Goal: Obtain resource: Download file/media

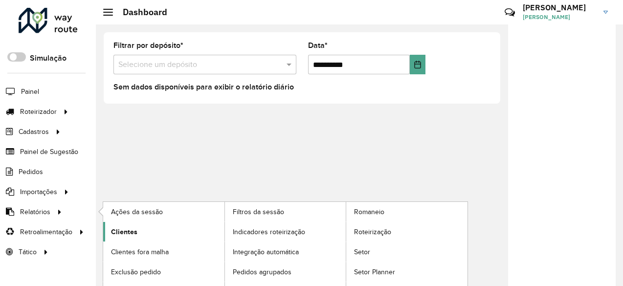
scroll to position [14, 0]
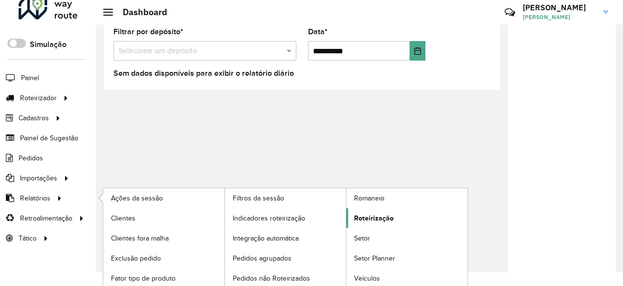
click at [385, 217] on span "Roteirização" at bounding box center [374, 218] width 40 height 10
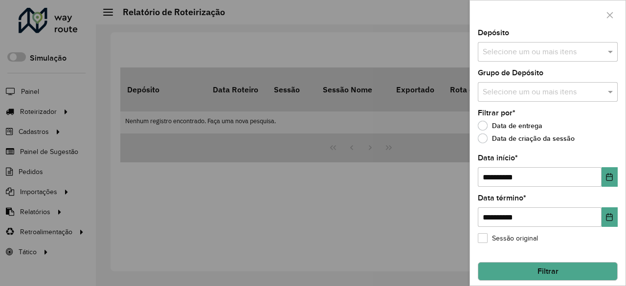
click at [322, 201] on div at bounding box center [313, 143] width 626 height 286
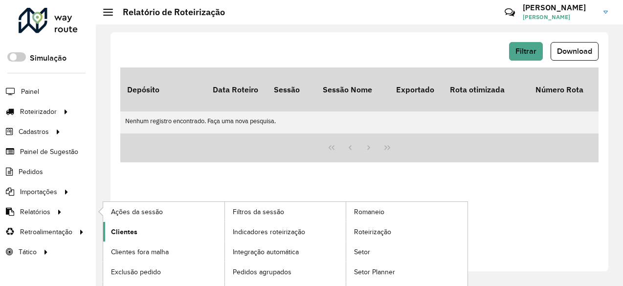
scroll to position [14, 0]
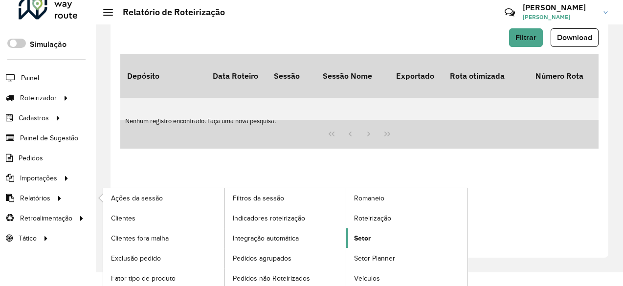
click at [379, 238] on link "Setor" at bounding box center [406, 238] width 121 height 20
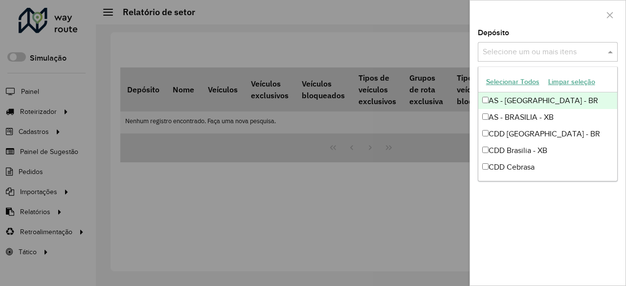
click at [537, 51] on input "text" at bounding box center [542, 52] width 125 height 12
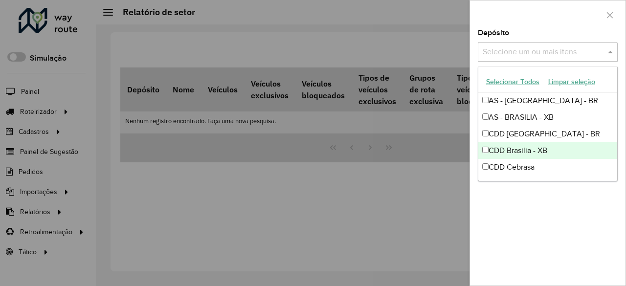
click at [527, 145] on div "CDD Brasilia - XB" at bounding box center [547, 150] width 139 height 17
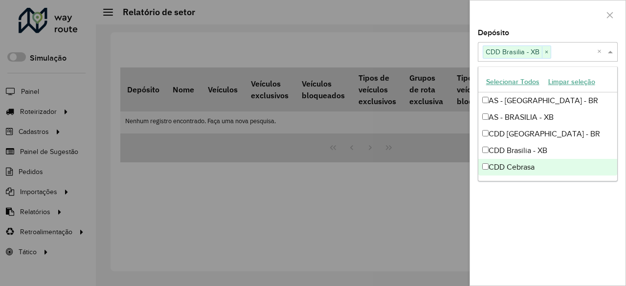
click at [549, 214] on div "Depósito Selecione um ou mais itens CDD Brasilia - XB × × Grupo de Depósito Sel…" at bounding box center [548, 157] width 156 height 256
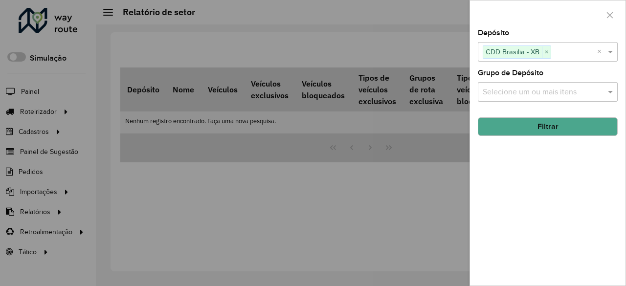
click at [581, 127] on button "Filtrar" at bounding box center [548, 126] width 140 height 19
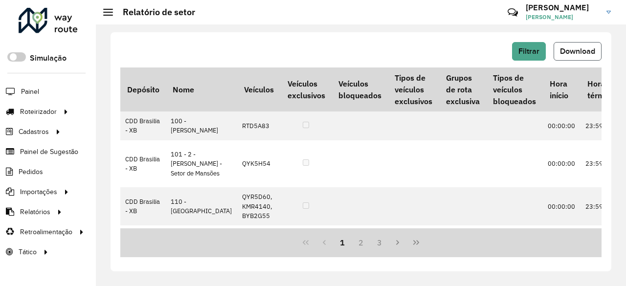
click at [579, 50] on span "Download" at bounding box center [577, 51] width 35 height 8
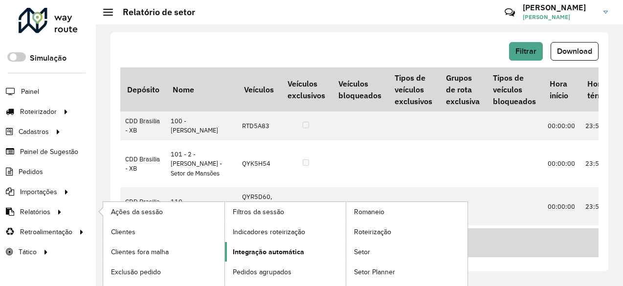
scroll to position [14, 0]
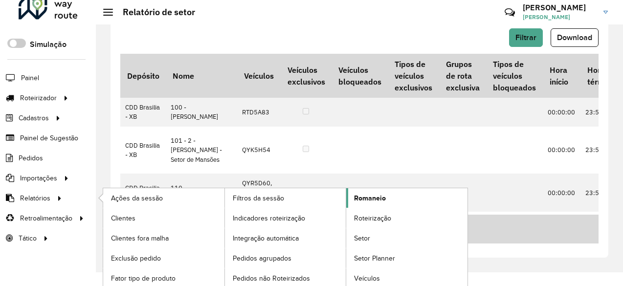
click at [383, 193] on span "Romaneio" at bounding box center [370, 198] width 32 height 10
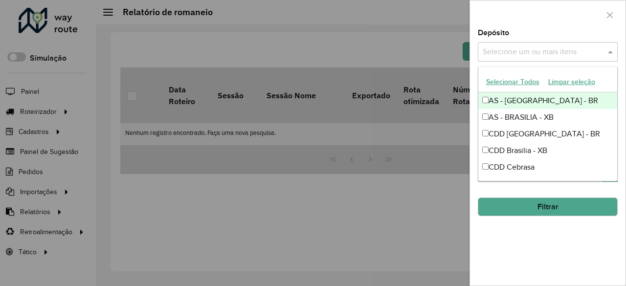
click at [549, 58] on div "Selecione um ou mais itens" at bounding box center [548, 52] width 140 height 20
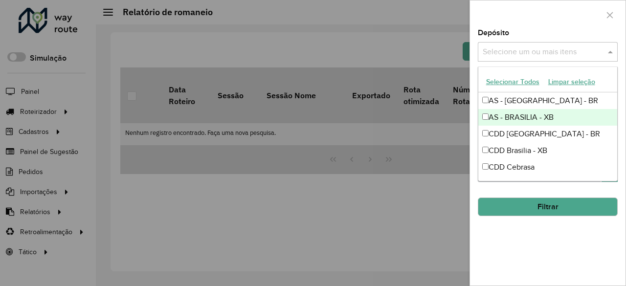
click at [527, 120] on div "AS - BRASILIA - XB" at bounding box center [547, 117] width 139 height 17
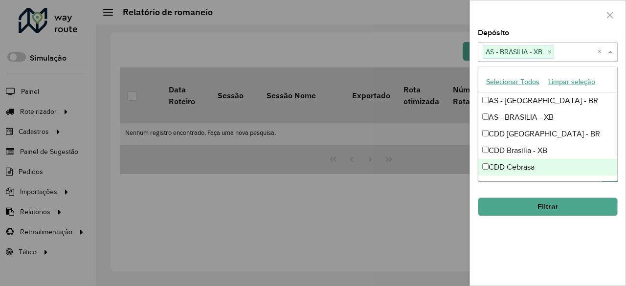
click at [525, 245] on div "**********" at bounding box center [548, 157] width 156 height 256
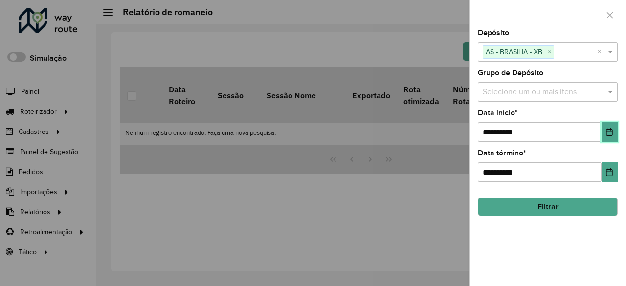
click at [609, 136] on button "Choose Date" at bounding box center [609, 132] width 16 height 20
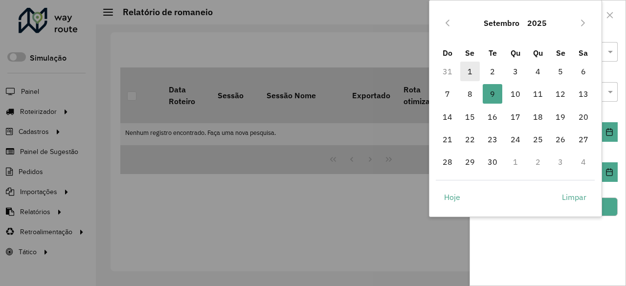
click at [464, 75] on span "1" at bounding box center [470, 72] width 20 height 20
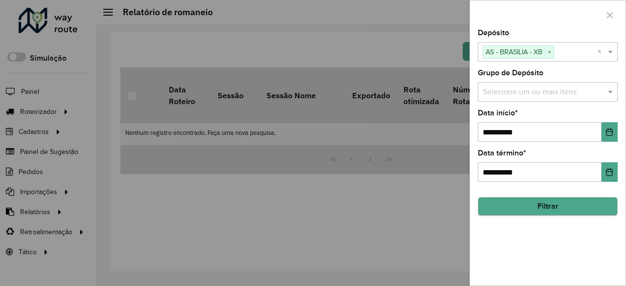
click at [569, 215] on hb-field-button "Filtrar" at bounding box center [548, 203] width 140 height 26
click at [519, 207] on button "Filtrar" at bounding box center [548, 207] width 140 height 19
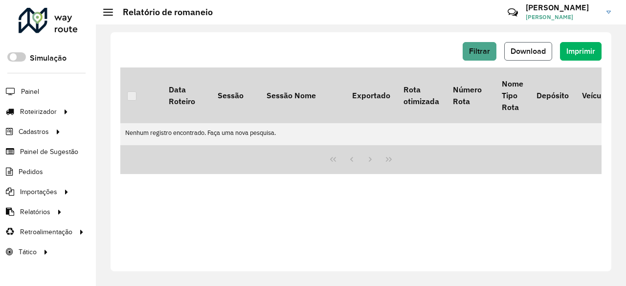
click at [534, 51] on span "Download" at bounding box center [528, 51] width 35 height 8
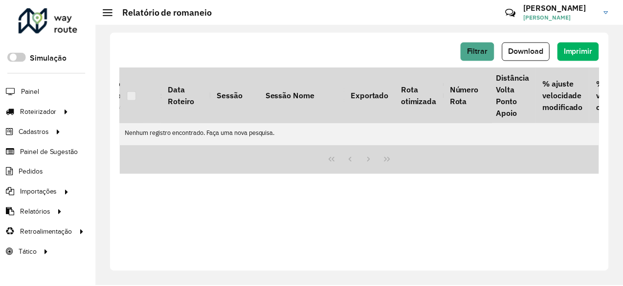
scroll to position [0, 396]
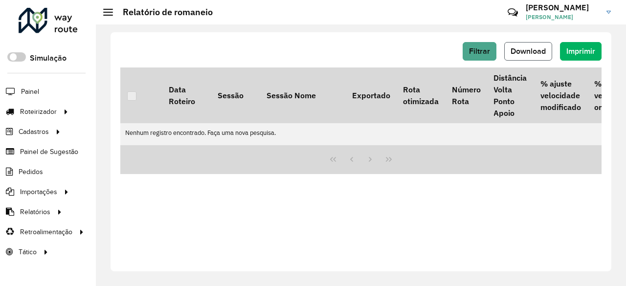
click at [528, 54] on span "Download" at bounding box center [528, 51] width 35 height 8
click at [494, 201] on div "Filtrar Download Imprimir Data Roteiro Sessão Sessão Nome Exportado Rota otimiz…" at bounding box center [361, 151] width 501 height 239
click at [534, 53] on span "Download" at bounding box center [528, 51] width 35 height 8
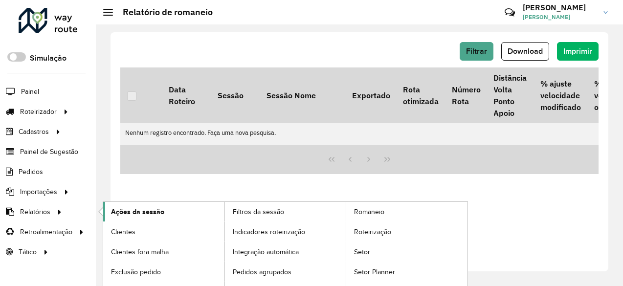
scroll to position [14, 0]
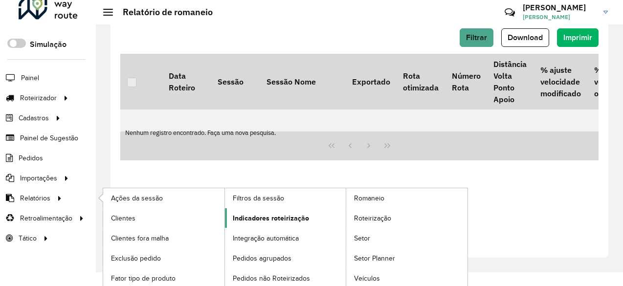
click at [280, 220] on span "Indicadores roteirização" at bounding box center [271, 218] width 76 height 10
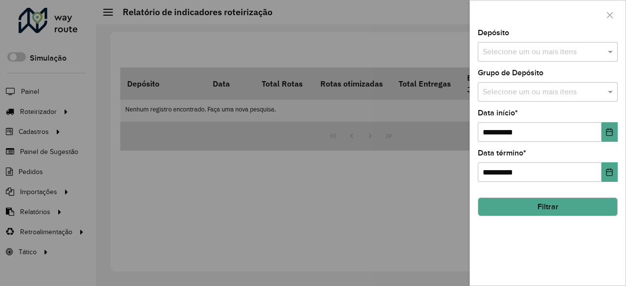
click at [402, 188] on div at bounding box center [313, 143] width 626 height 286
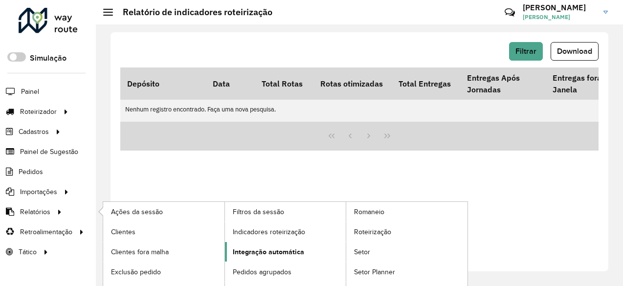
scroll to position [14, 0]
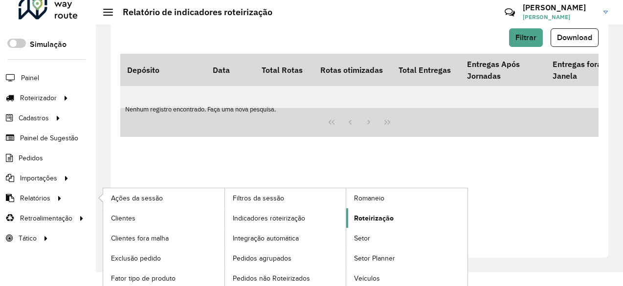
click at [385, 219] on span "Roteirização" at bounding box center [374, 218] width 40 height 10
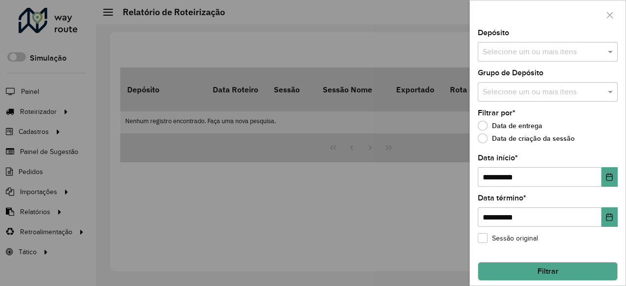
click at [386, 140] on div at bounding box center [313, 143] width 626 height 286
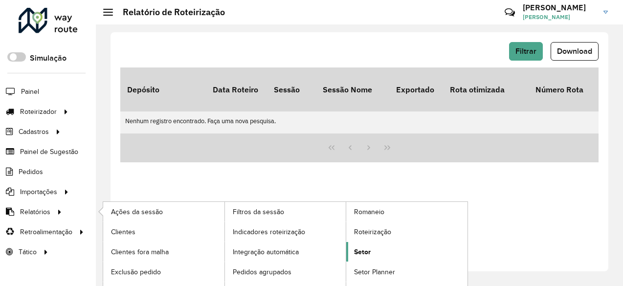
scroll to position [14, 0]
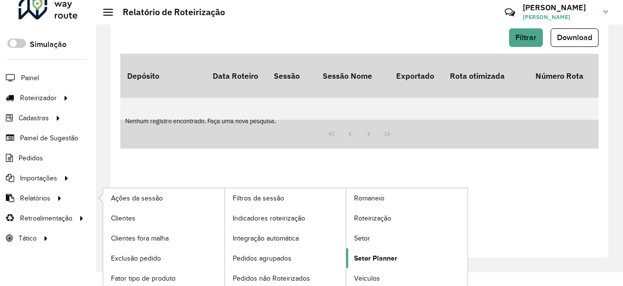
click at [375, 253] on span "Setor Planner" at bounding box center [375, 258] width 43 height 10
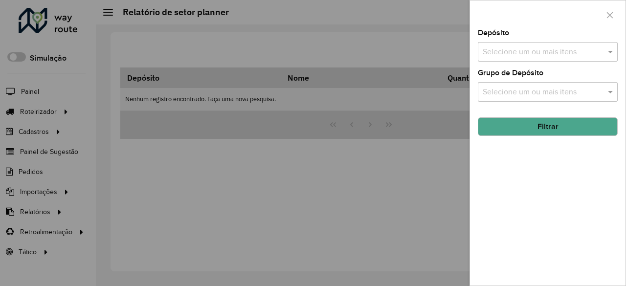
click at [397, 180] on div at bounding box center [313, 143] width 626 height 286
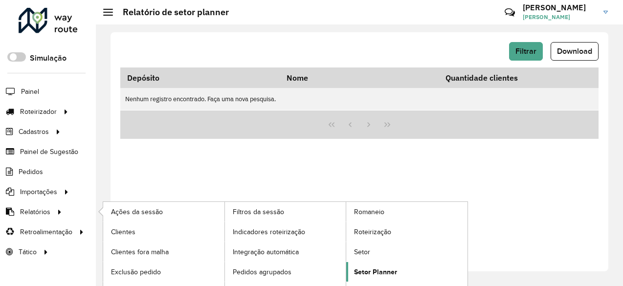
scroll to position [14, 0]
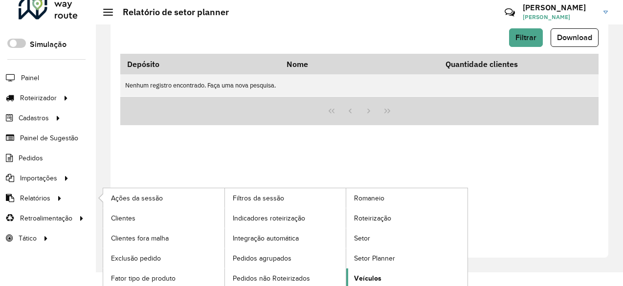
click at [388, 273] on link "Veículos" at bounding box center [406, 278] width 121 height 20
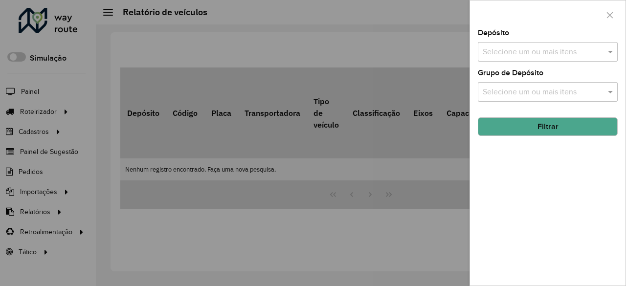
click at [370, 194] on div at bounding box center [313, 143] width 626 height 286
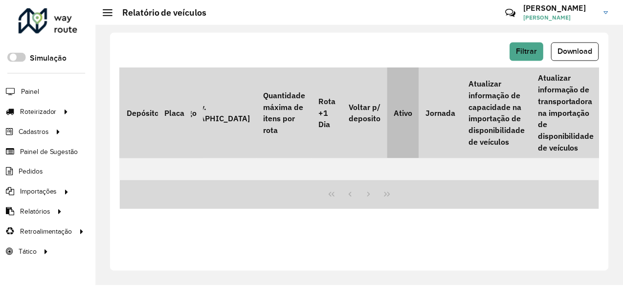
scroll to position [0, 701]
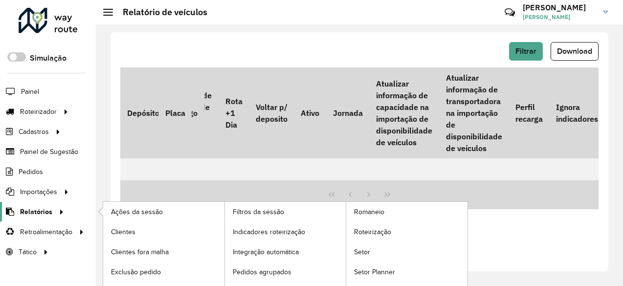
click at [57, 209] on icon at bounding box center [60, 211] width 8 height 15
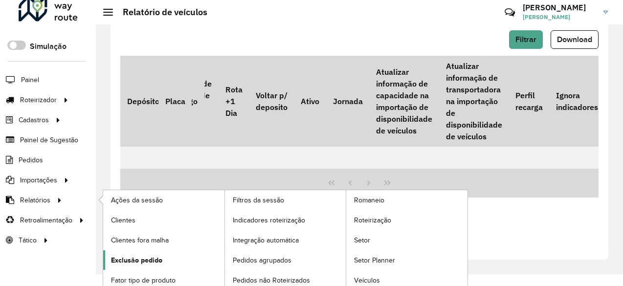
scroll to position [14, 0]
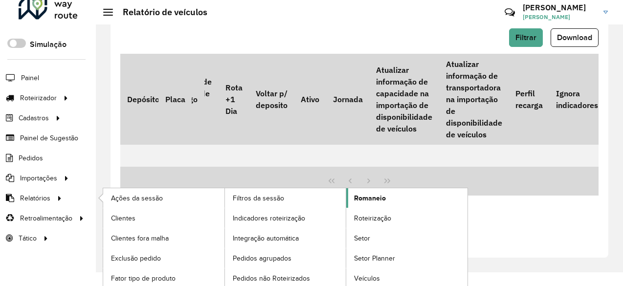
click at [377, 198] on span "Romaneio" at bounding box center [370, 198] width 32 height 10
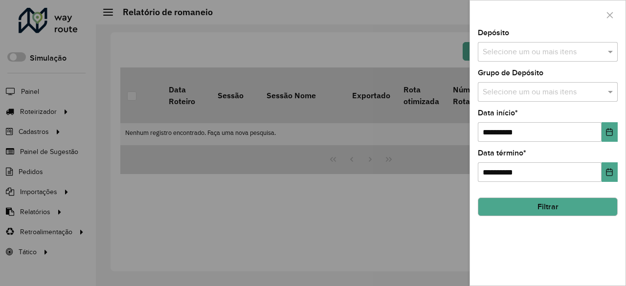
click at [430, 168] on div at bounding box center [313, 143] width 626 height 286
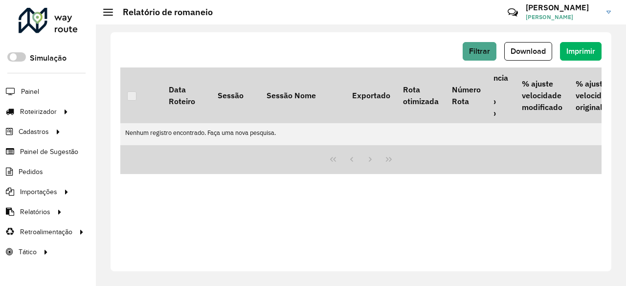
scroll to position [0, 416]
click at [487, 57] on button "Filtrar" at bounding box center [480, 51] width 34 height 19
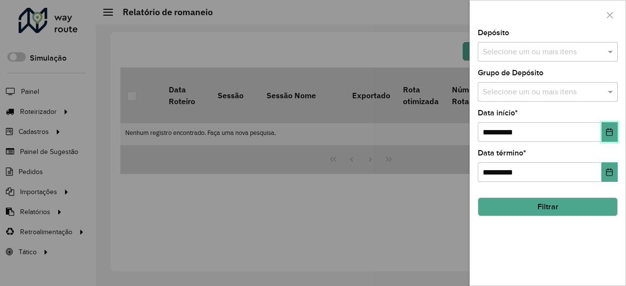
click at [604, 134] on button "Choose Date" at bounding box center [609, 132] width 16 height 20
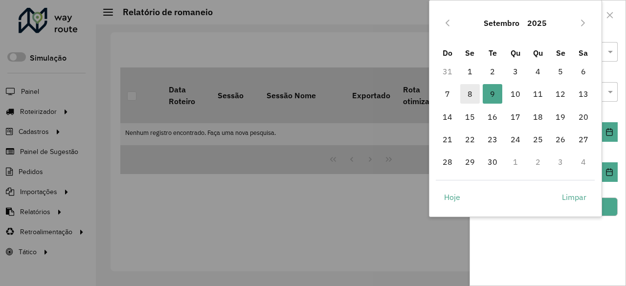
click at [462, 94] on span "8" at bounding box center [470, 94] width 20 height 20
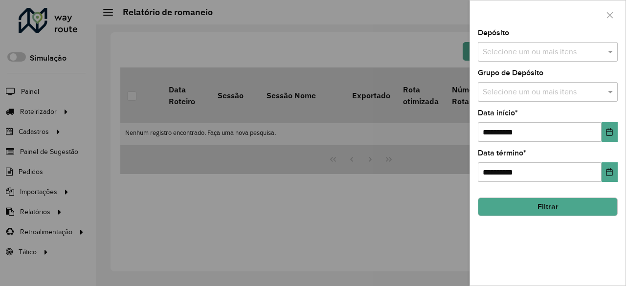
click at [422, 218] on div at bounding box center [313, 143] width 626 height 286
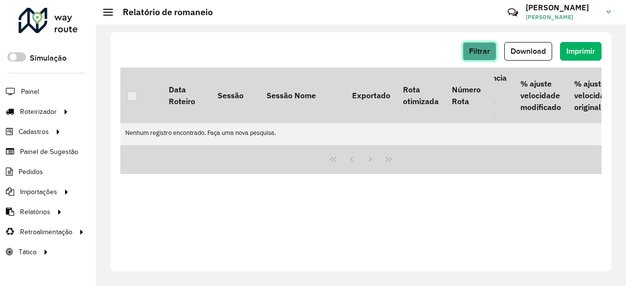
click at [482, 51] on span "Filtrar" at bounding box center [479, 51] width 21 height 8
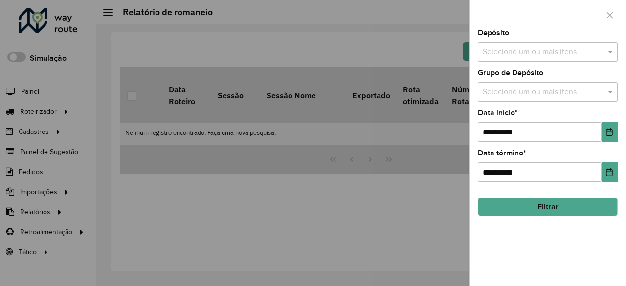
click at [538, 210] on button "Filtrar" at bounding box center [548, 207] width 140 height 19
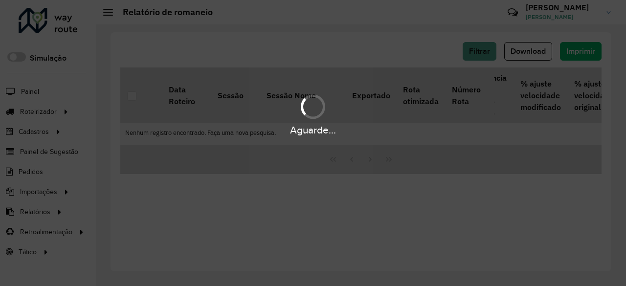
click at [479, 54] on div "Aguarde..." at bounding box center [313, 143] width 626 height 286
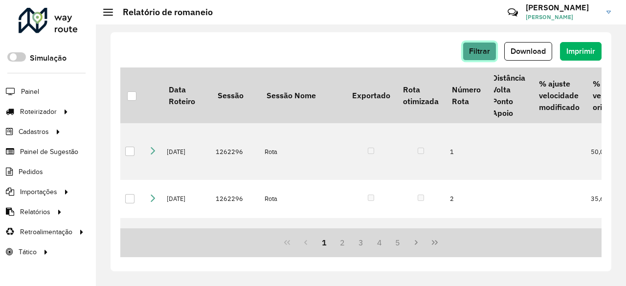
click at [476, 49] on span "Filtrar" at bounding box center [479, 51] width 21 height 8
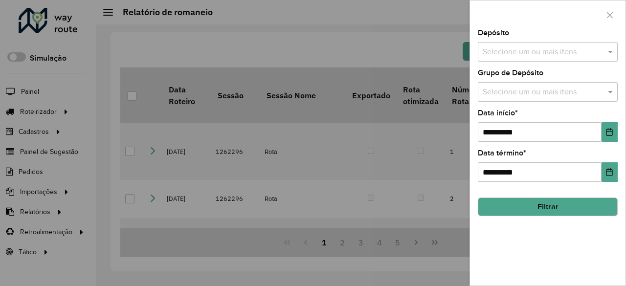
click at [548, 52] on input "text" at bounding box center [542, 52] width 125 height 12
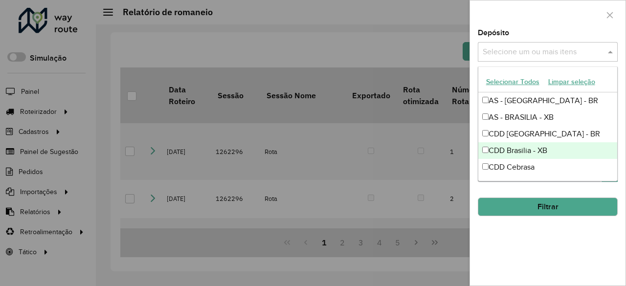
click at [534, 147] on div "CDD Brasilia - XB" at bounding box center [547, 150] width 139 height 17
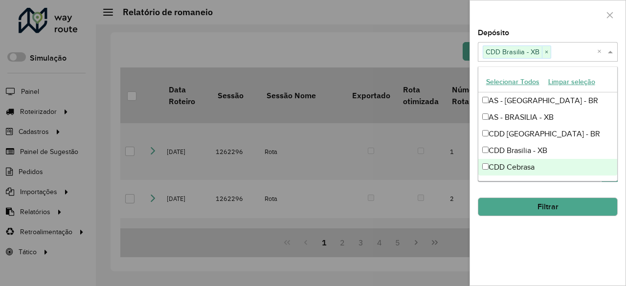
click at [523, 238] on div "**********" at bounding box center [548, 157] width 156 height 256
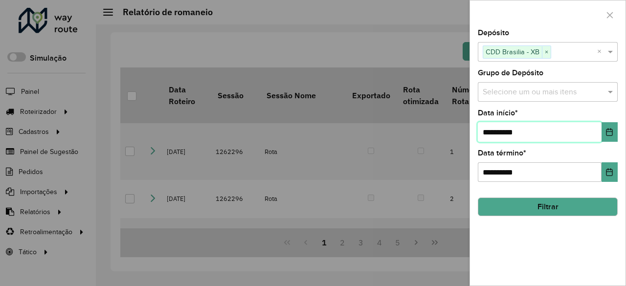
click at [529, 132] on input "**********" at bounding box center [540, 132] width 124 height 20
click at [615, 134] on button "Choose Date" at bounding box center [609, 132] width 16 height 20
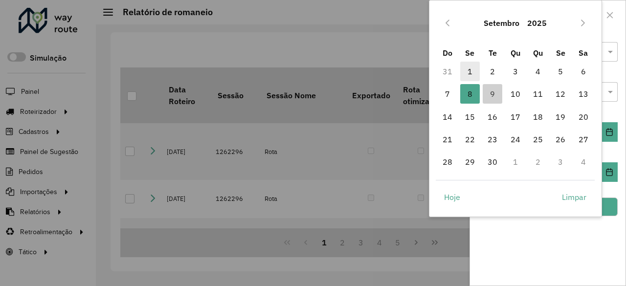
click at [467, 73] on span "1" at bounding box center [470, 72] width 20 height 20
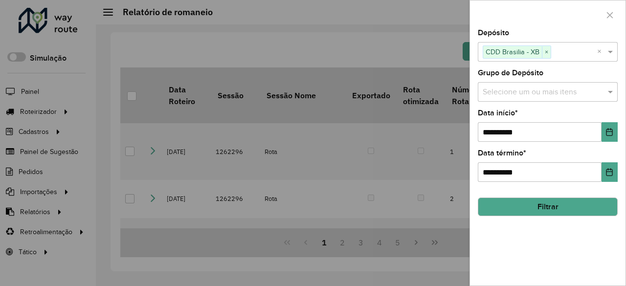
click at [572, 201] on button "Filtrar" at bounding box center [548, 207] width 140 height 19
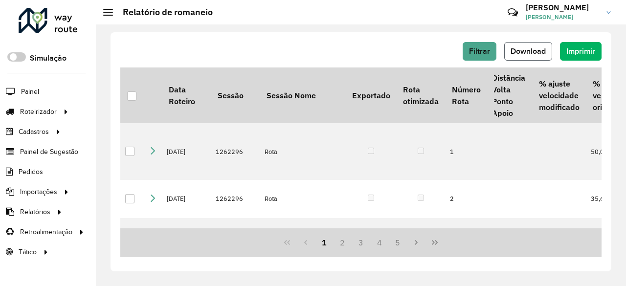
click at [532, 56] on button "Download" at bounding box center [528, 51] width 48 height 19
